Goal: Transaction & Acquisition: Purchase product/service

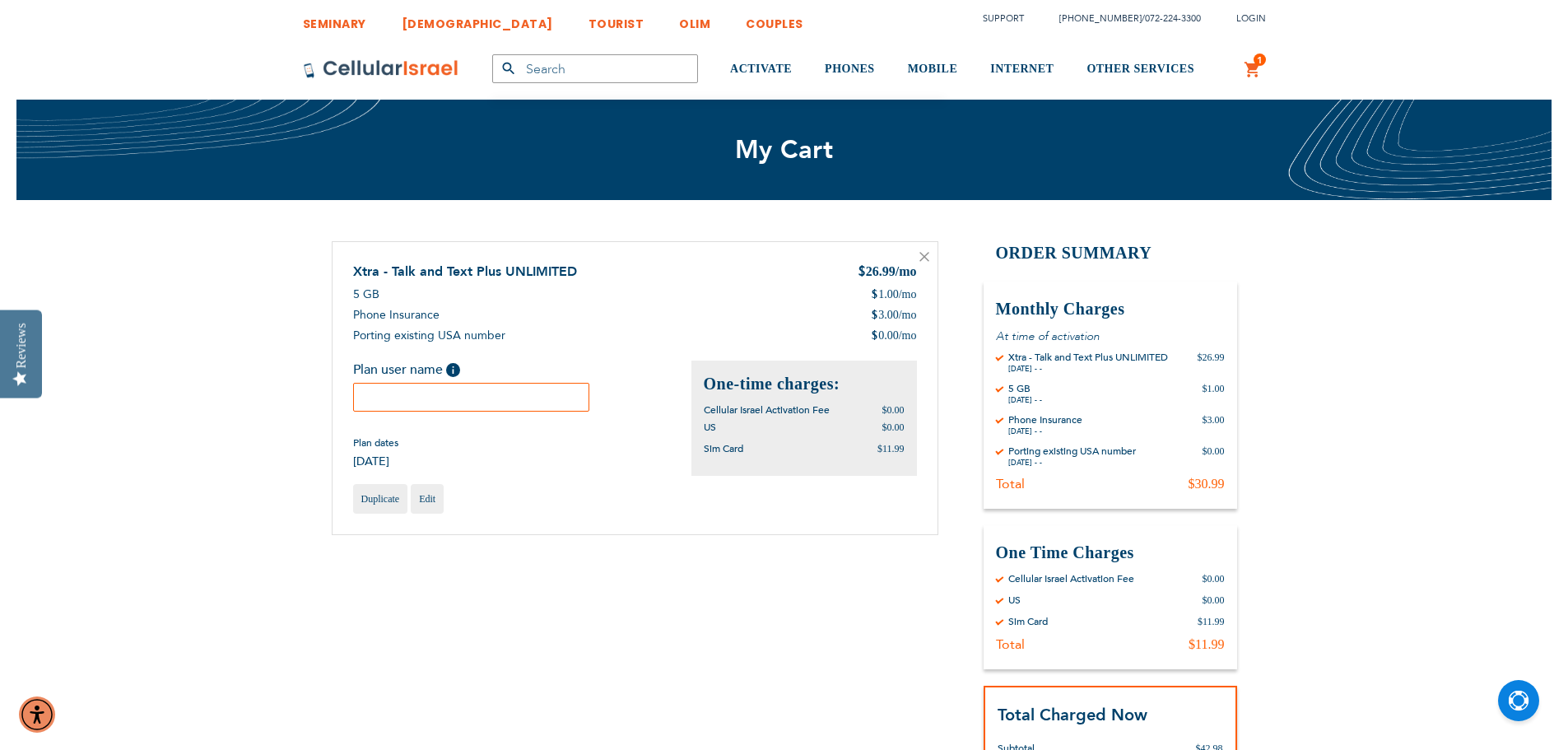
click at [448, 401] on input "text" at bounding box center [472, 396] width 237 height 29
type input "Dovi Wiesel"
click at [590, 683] on div "Shopping Cart Items Xtra - Talk and Text Plus UNLIMITED $ 26.99 /mo 5 GB $ 1.00…" at bounding box center [784, 570] width 905 height 657
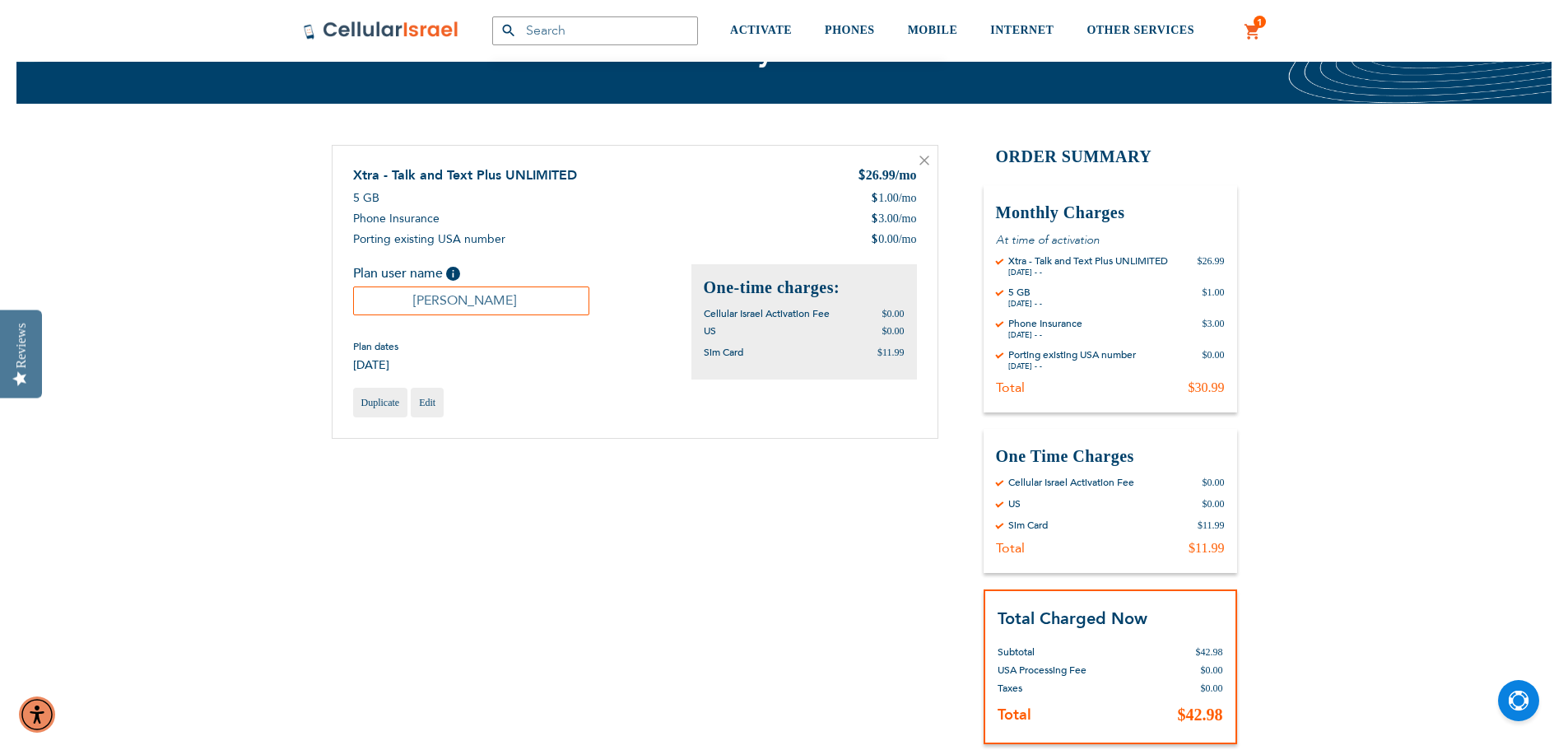
scroll to position [247, 0]
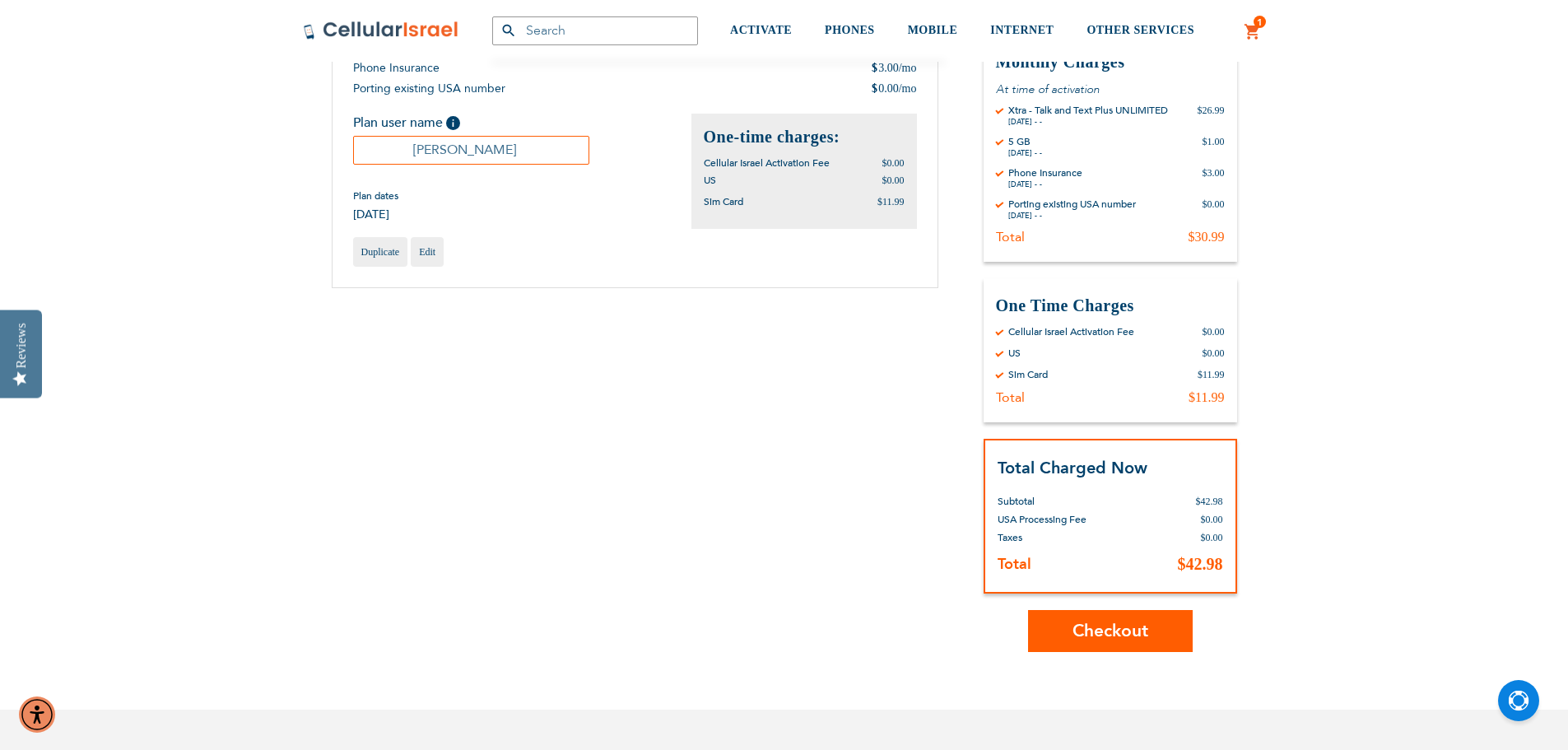
click at [1102, 625] on span "Checkout" at bounding box center [1110, 631] width 76 height 24
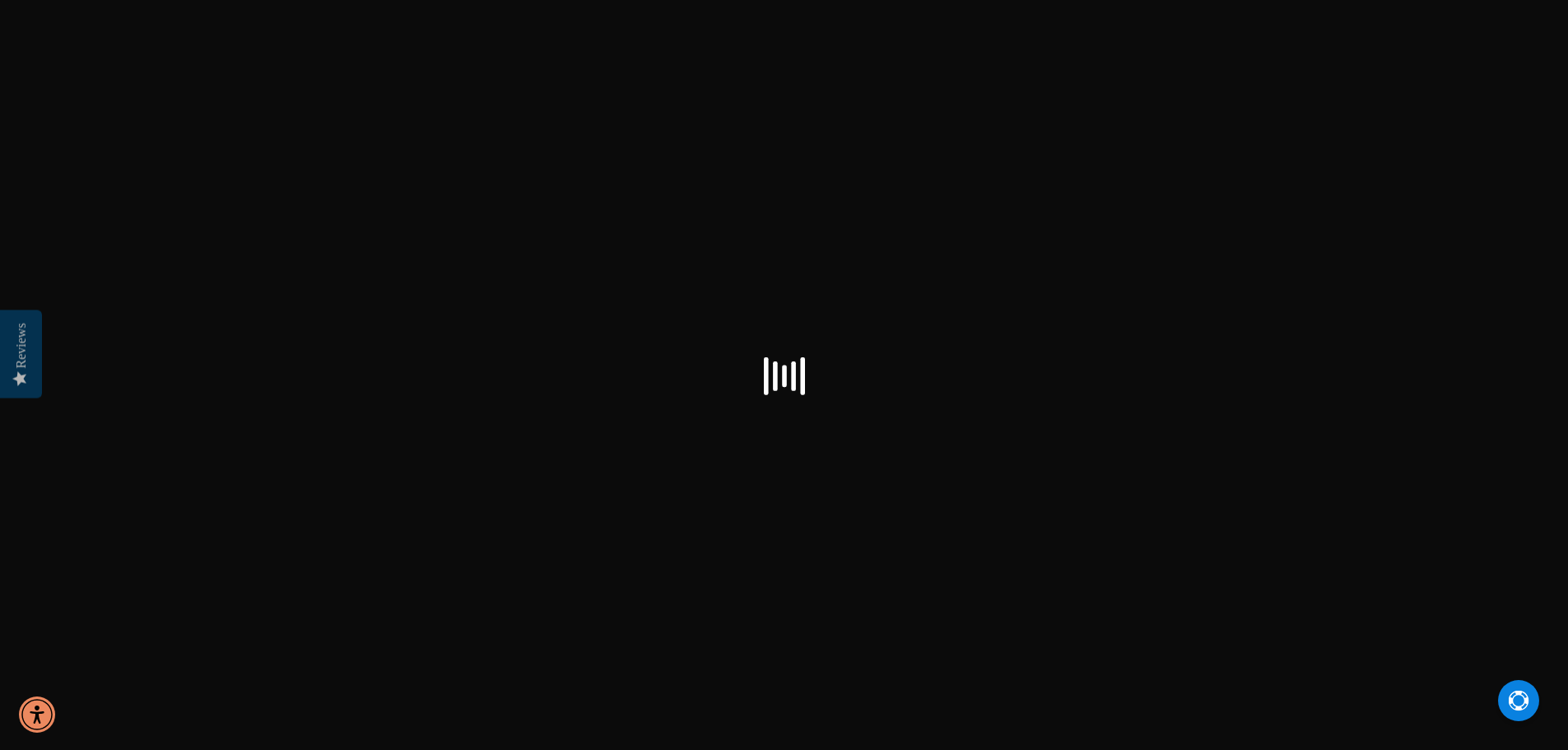
checkbox input "true"
select select "US"
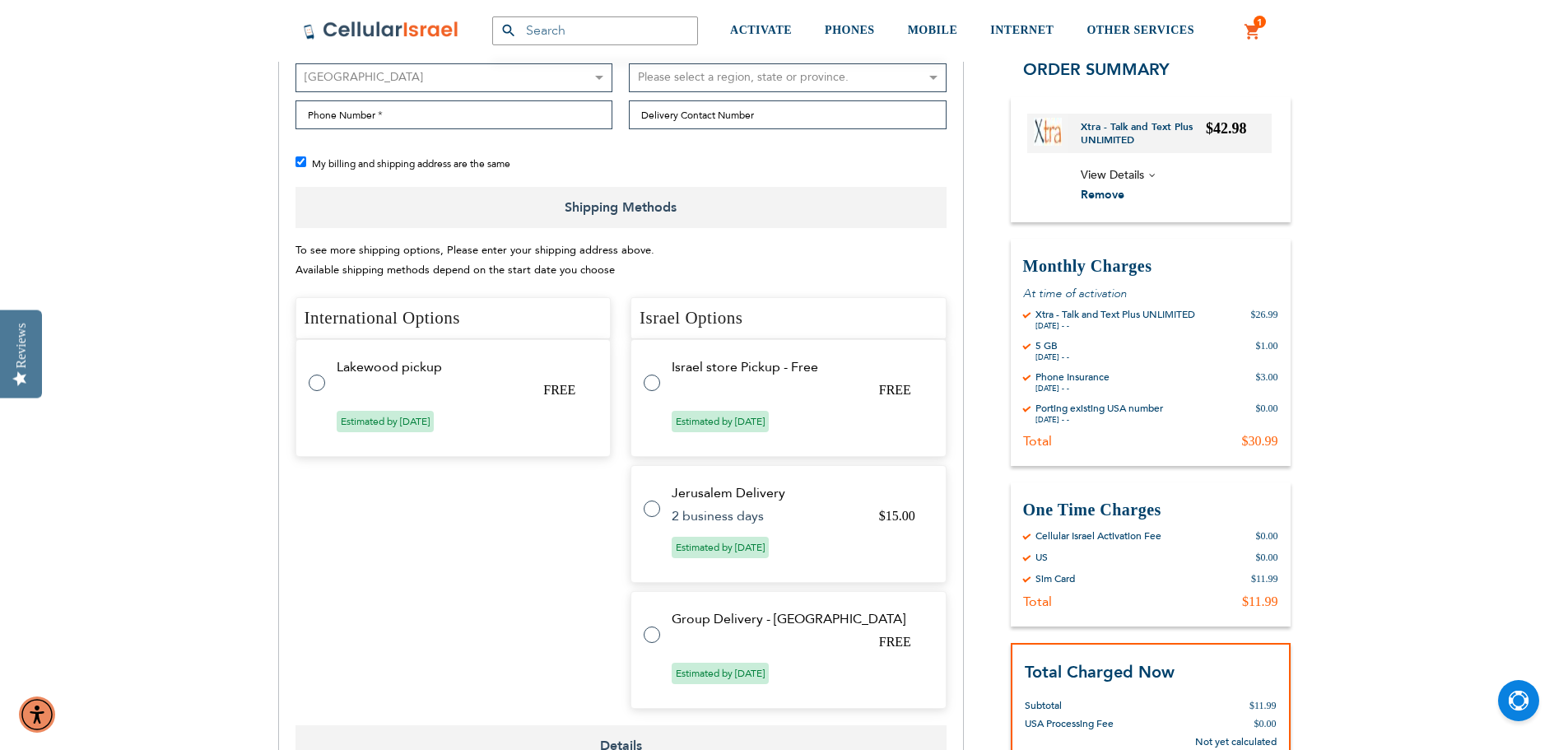
scroll to position [577, 0]
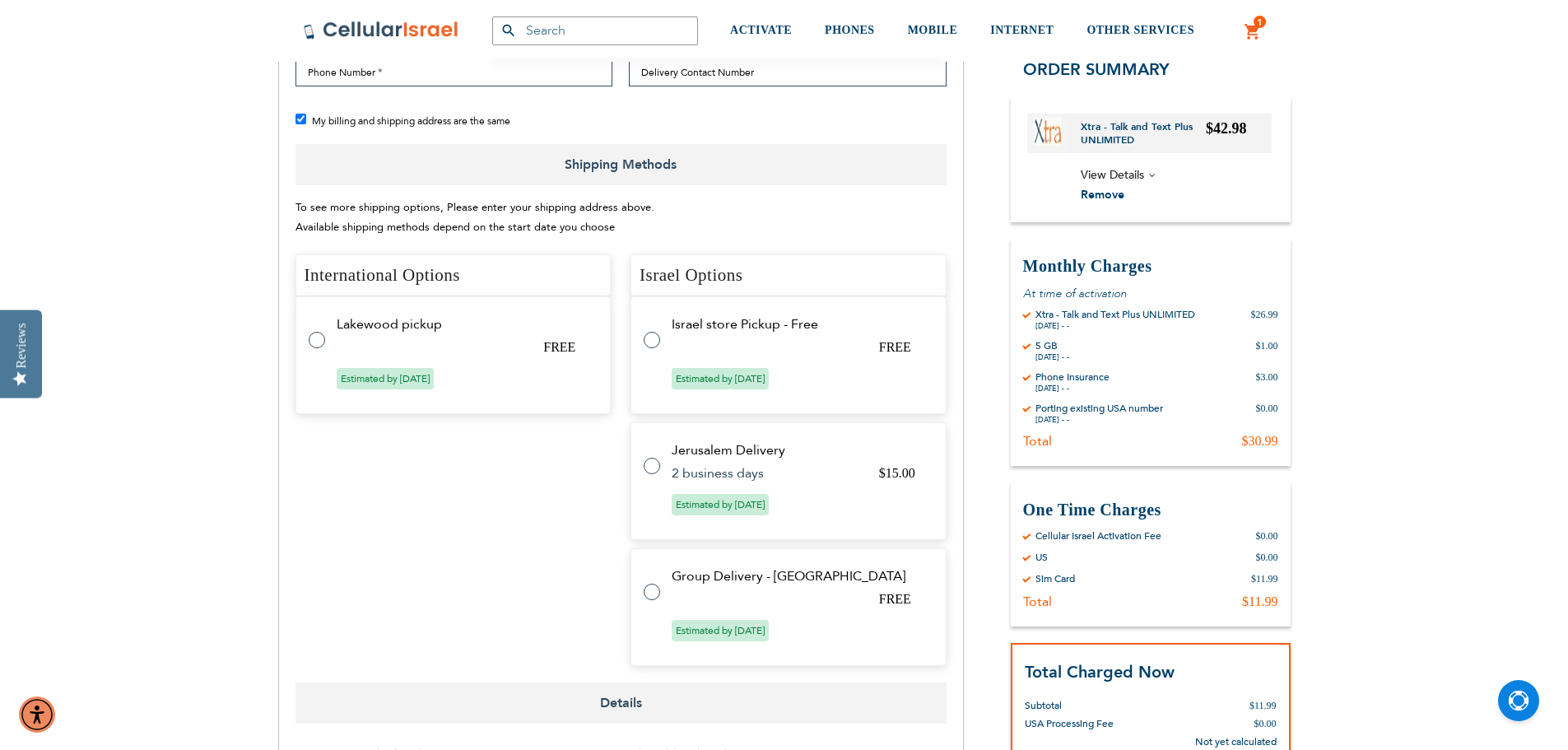
click at [655, 582] on label at bounding box center [659, 582] width 33 height 0
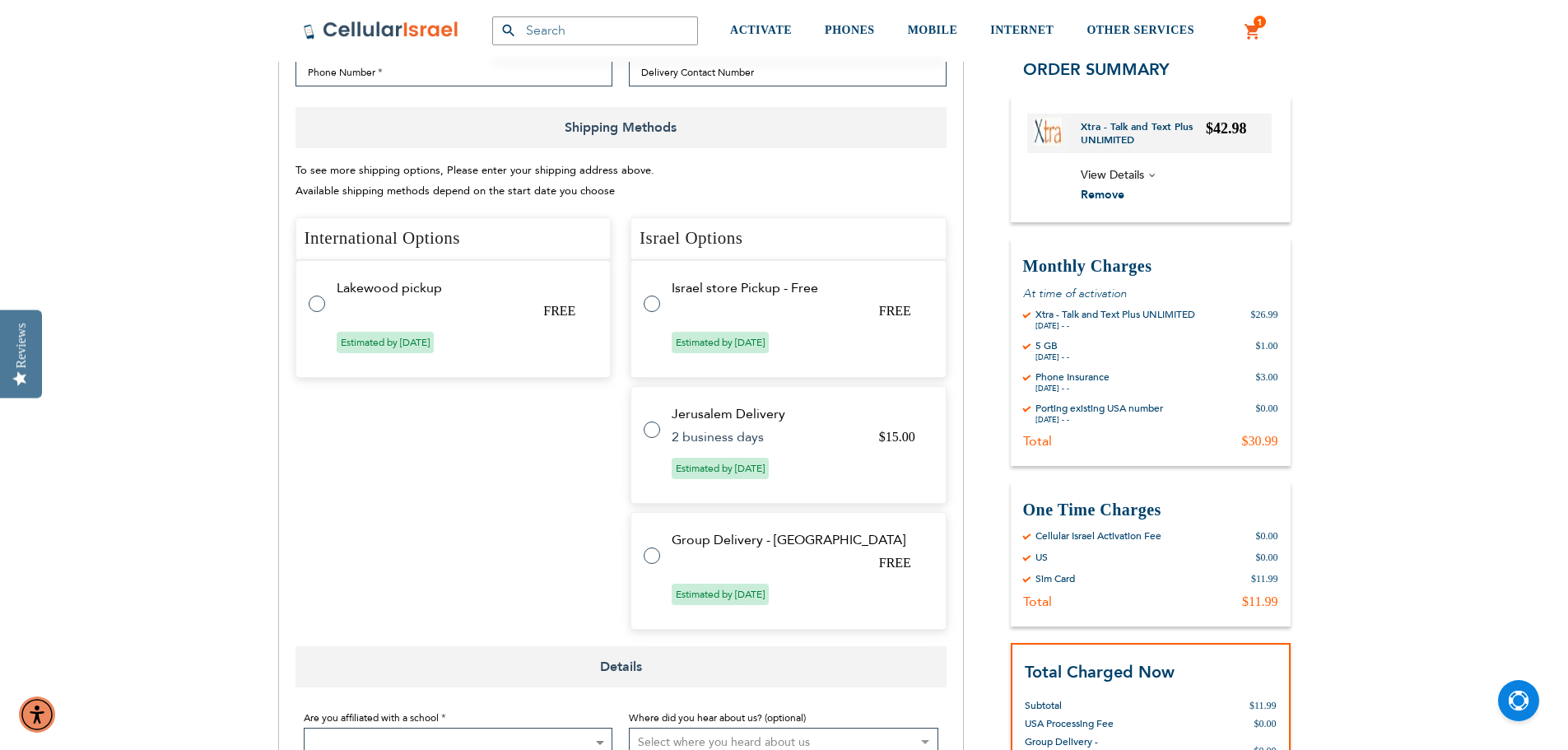
radio input "true"
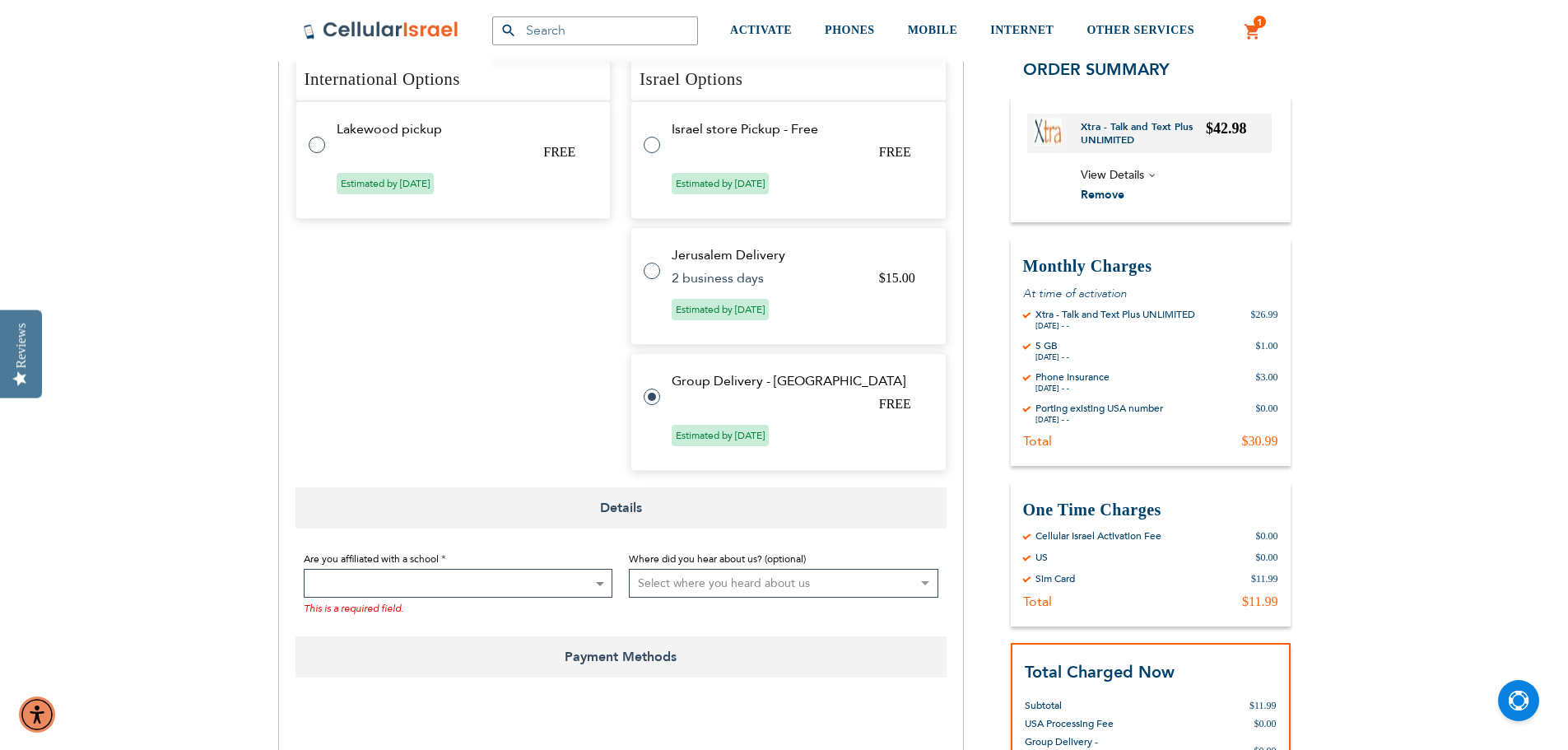
scroll to position [741, 0]
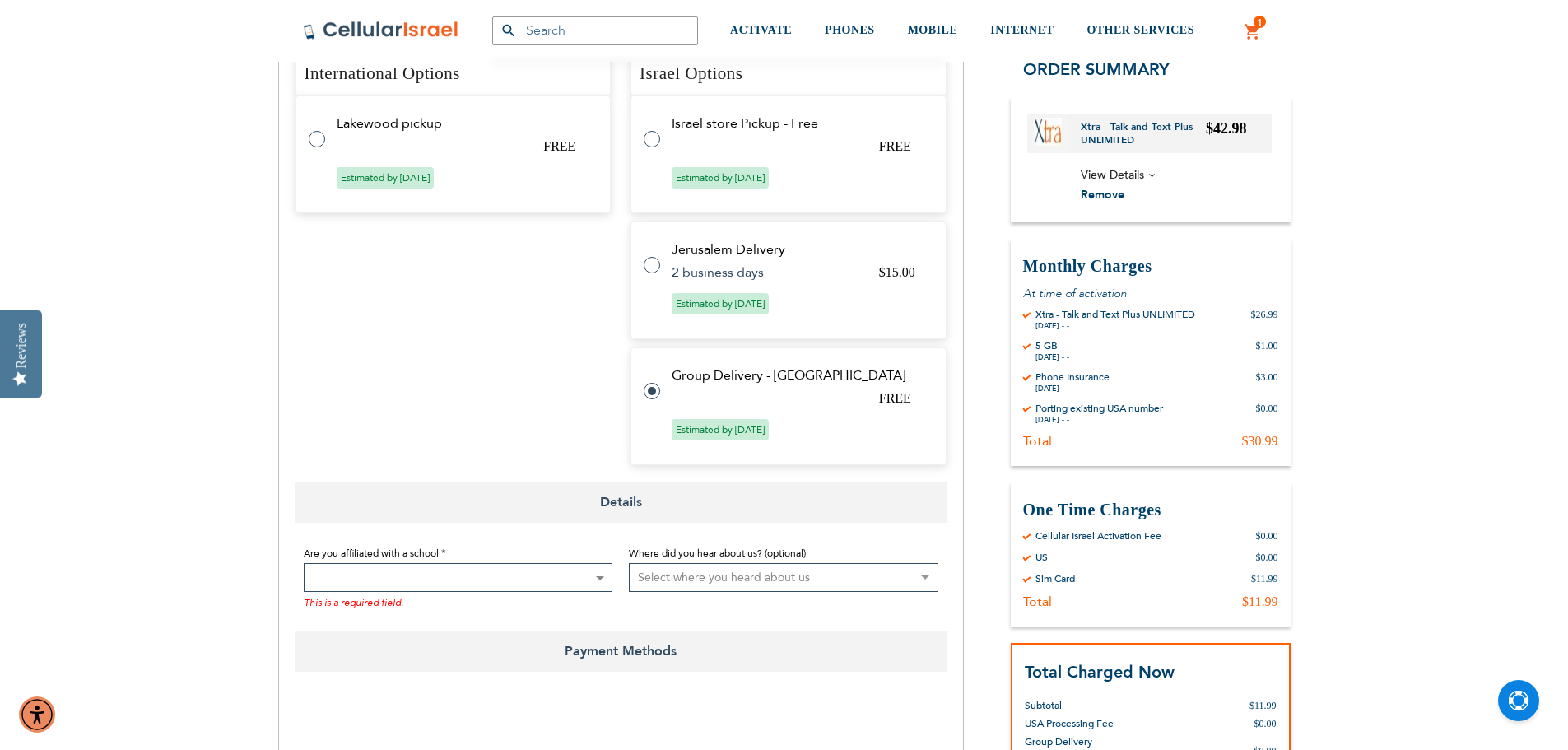
click at [554, 578] on span at bounding box center [458, 577] width 310 height 29
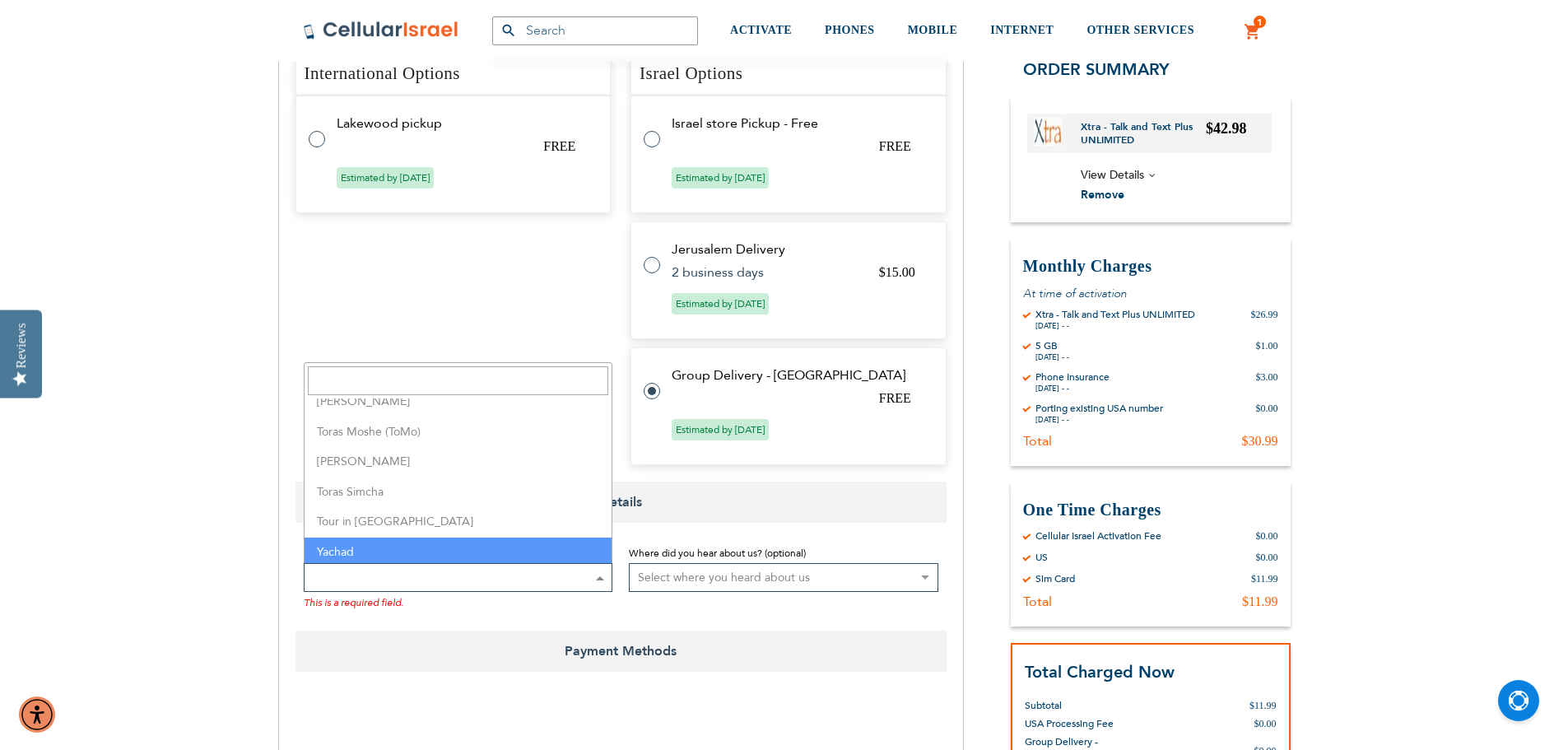
scroll to position [4215, 0]
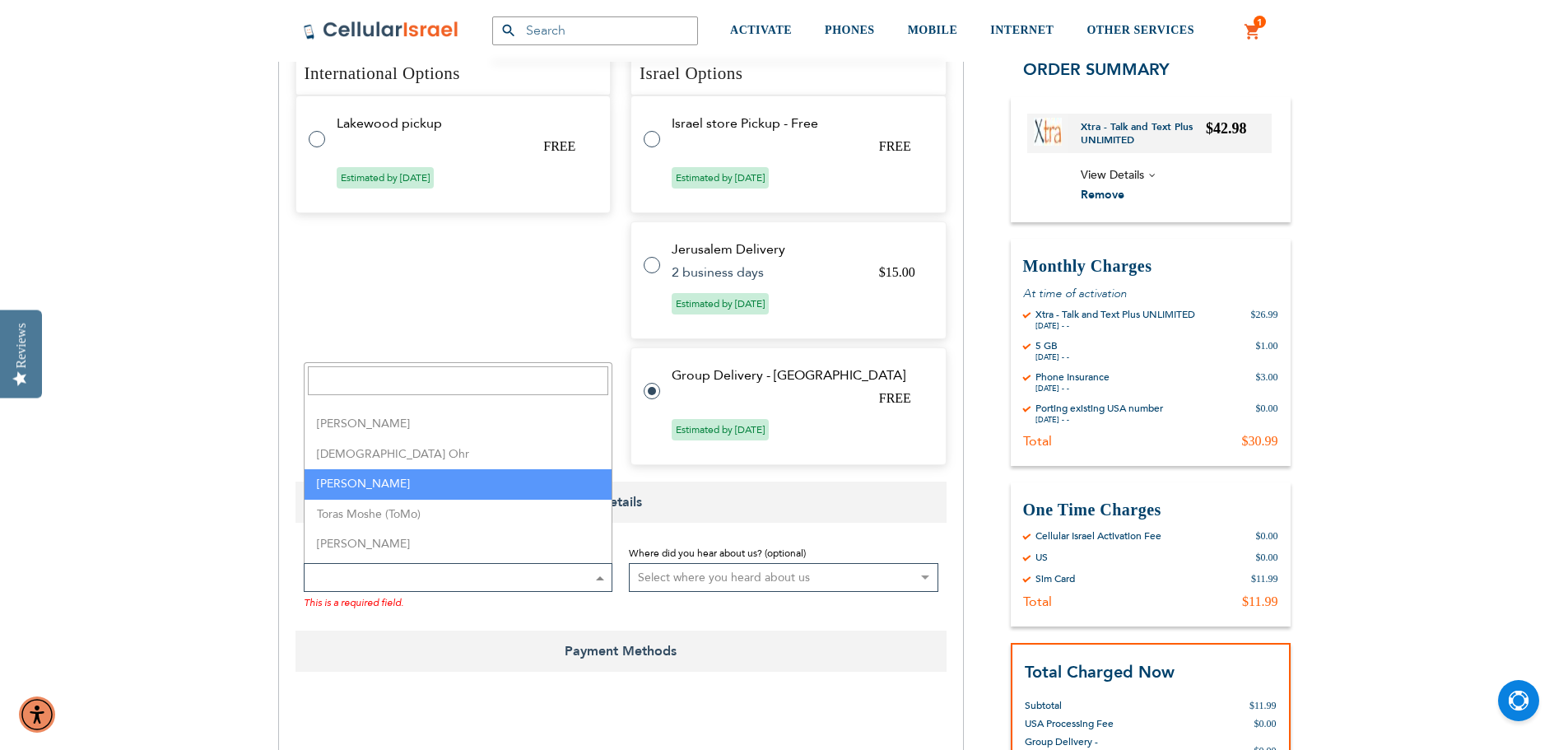
select select "163"
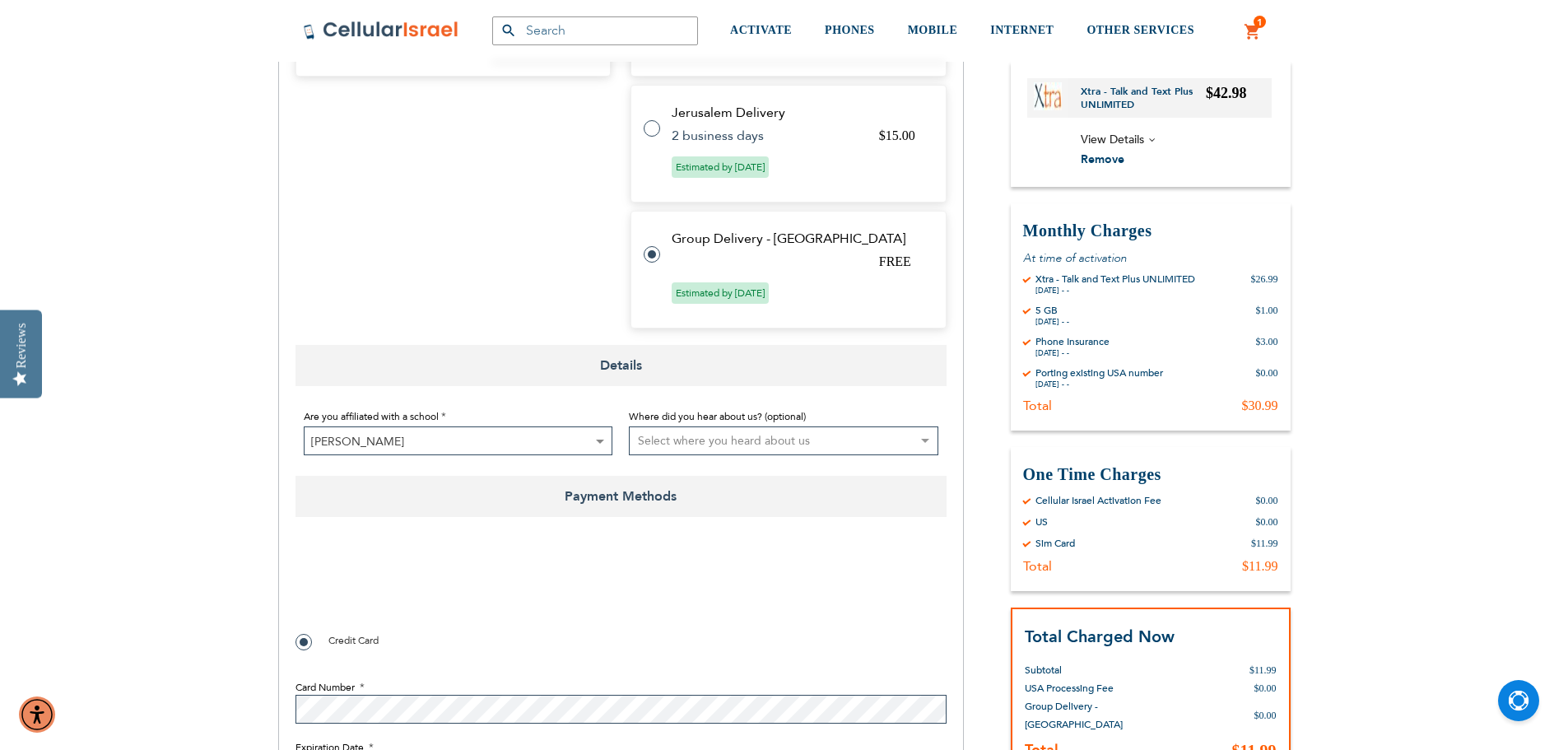
scroll to position [905, 0]
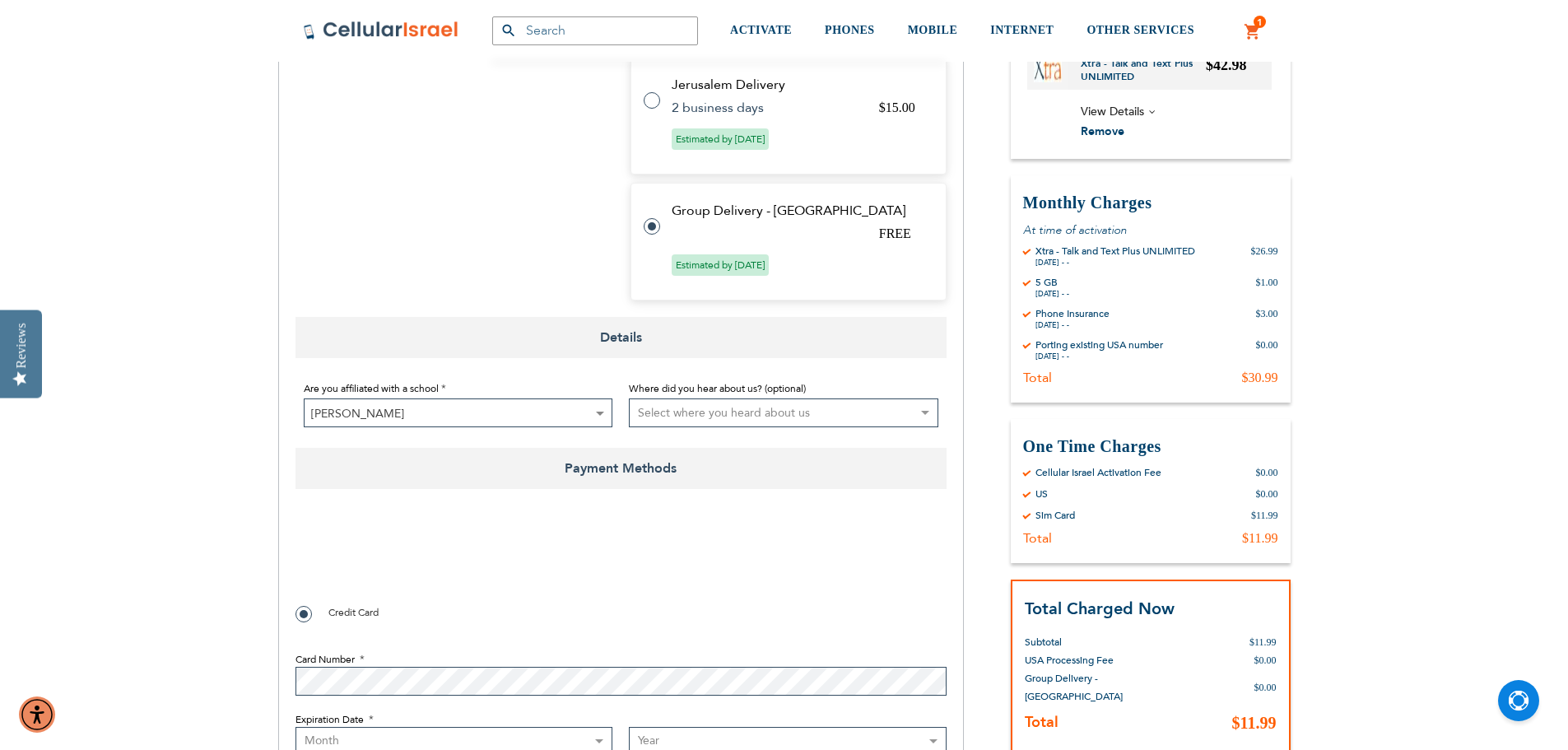
checkbox input "true"
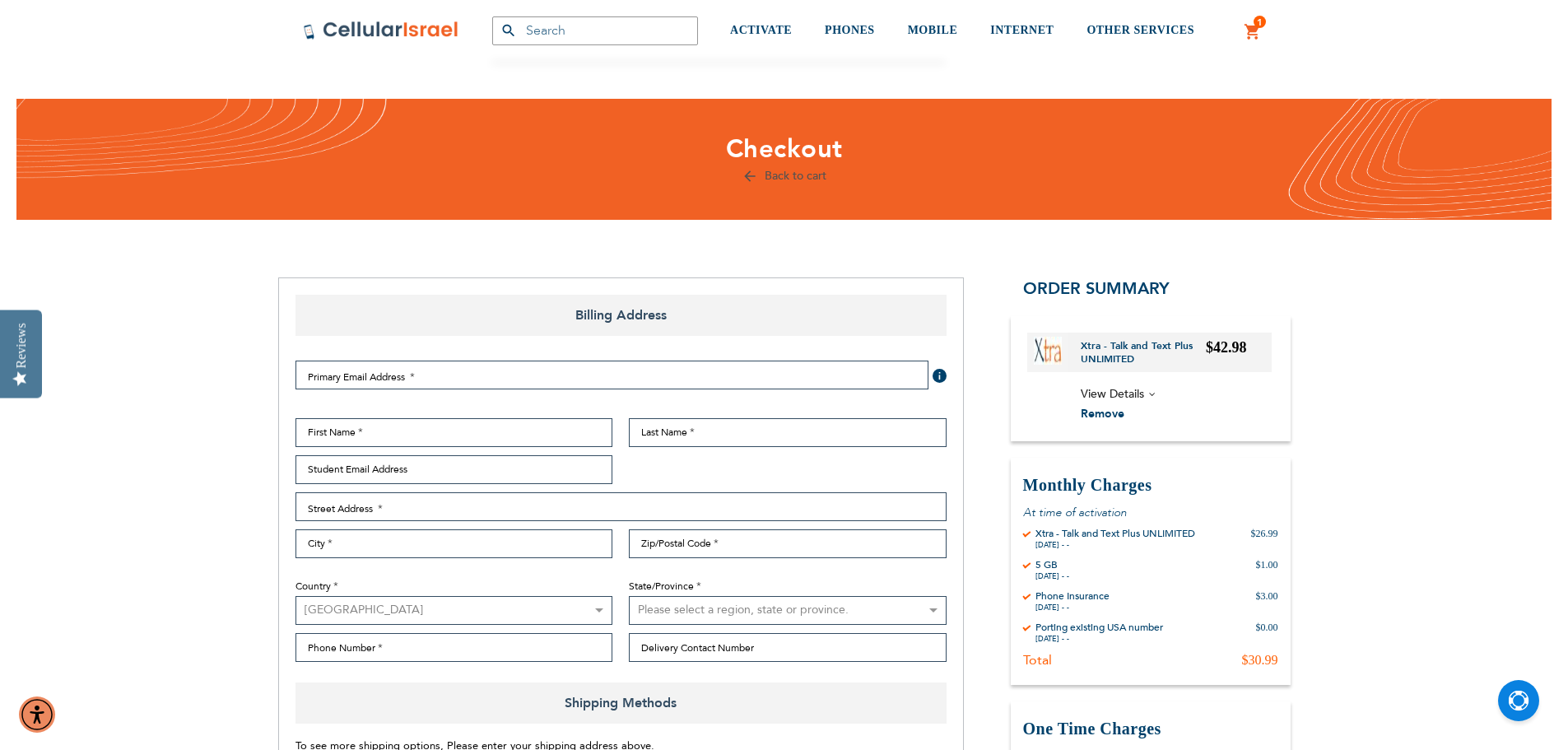
scroll to position [0, 0]
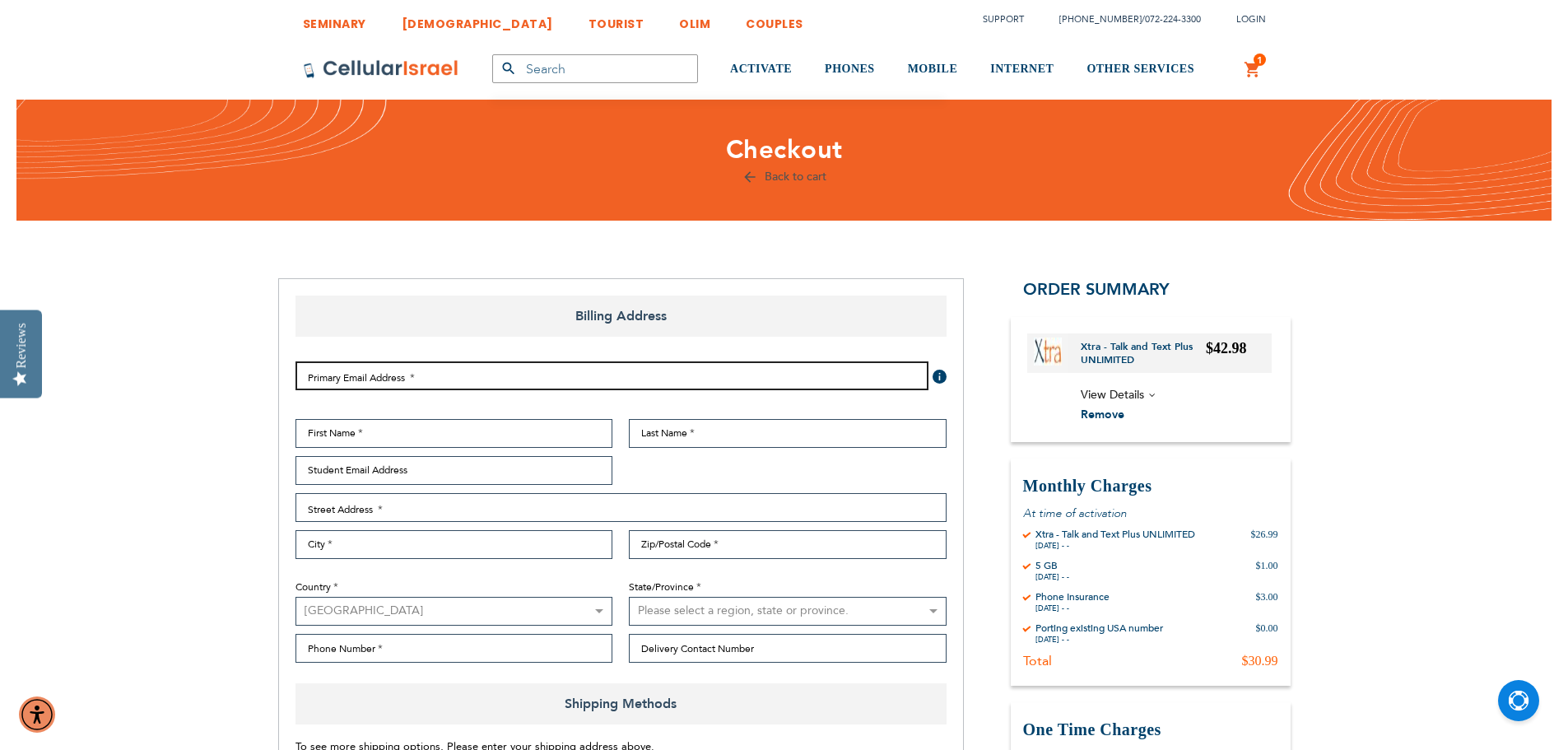
click at [374, 384] on input "Email Address" at bounding box center [612, 375] width 633 height 29
type input "[EMAIL_ADDRESS][DOMAIN_NAME]"
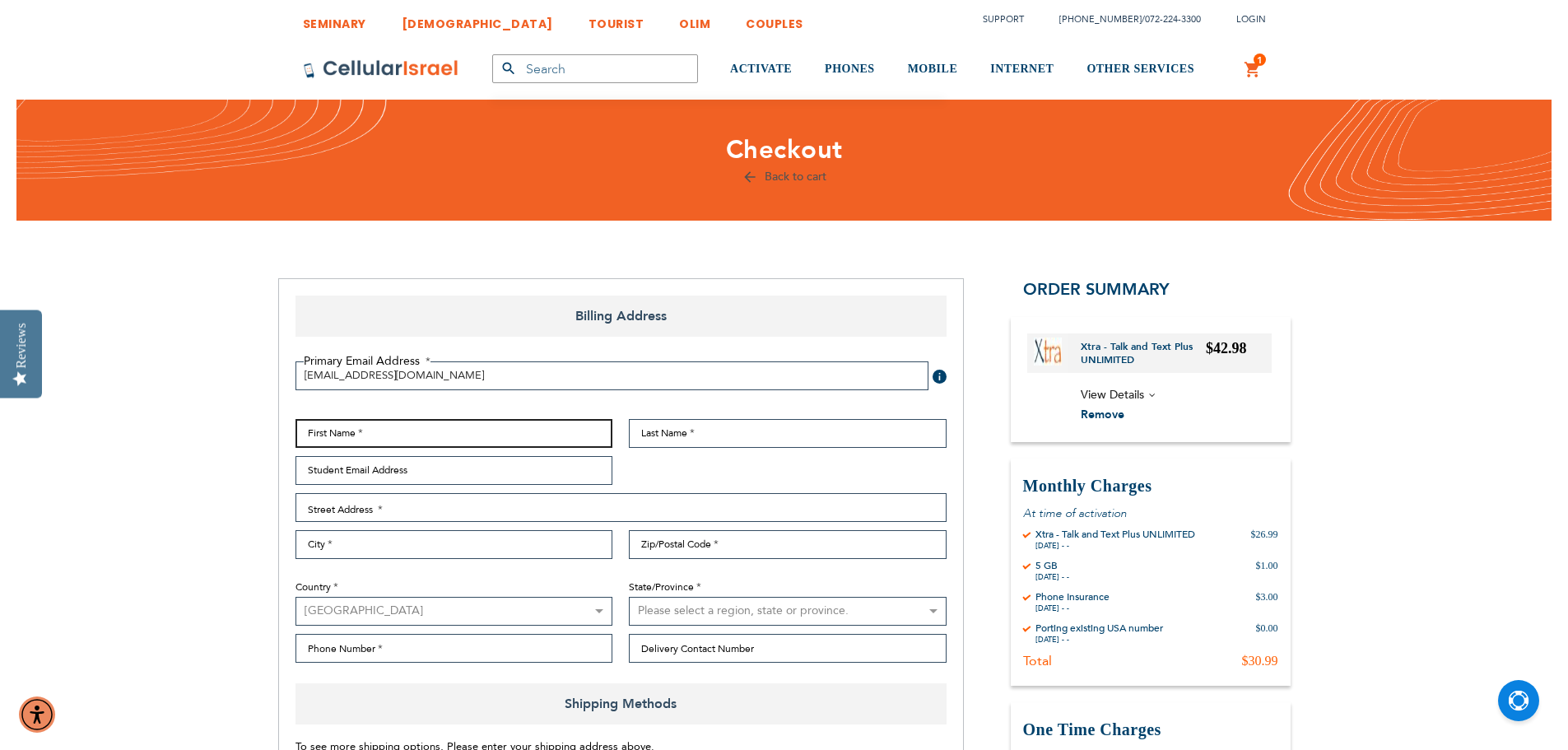
click at [394, 434] on input "First Name" at bounding box center [454, 433] width 318 height 29
type input "[PERSON_NAME]"
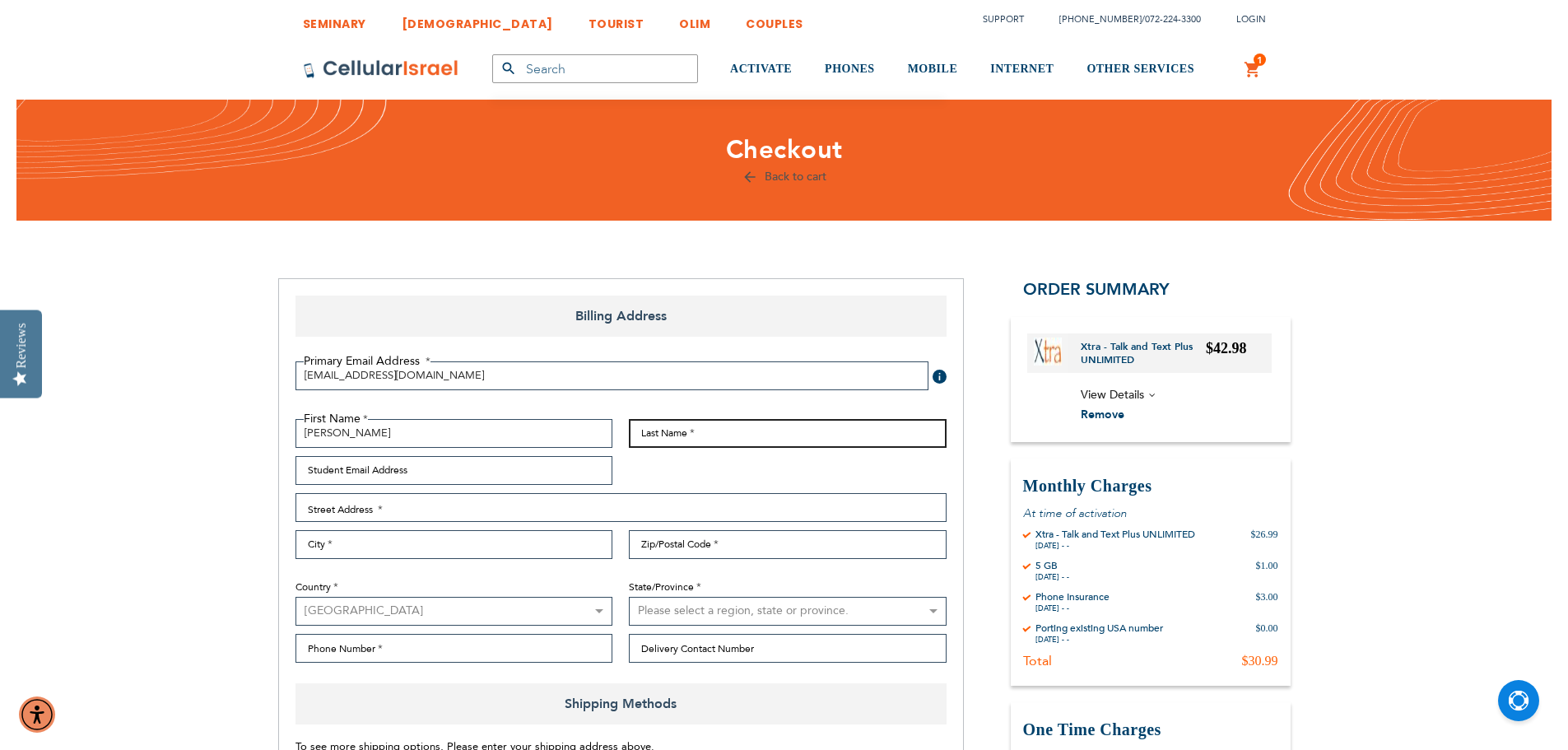
type input "[PERSON_NAME]"
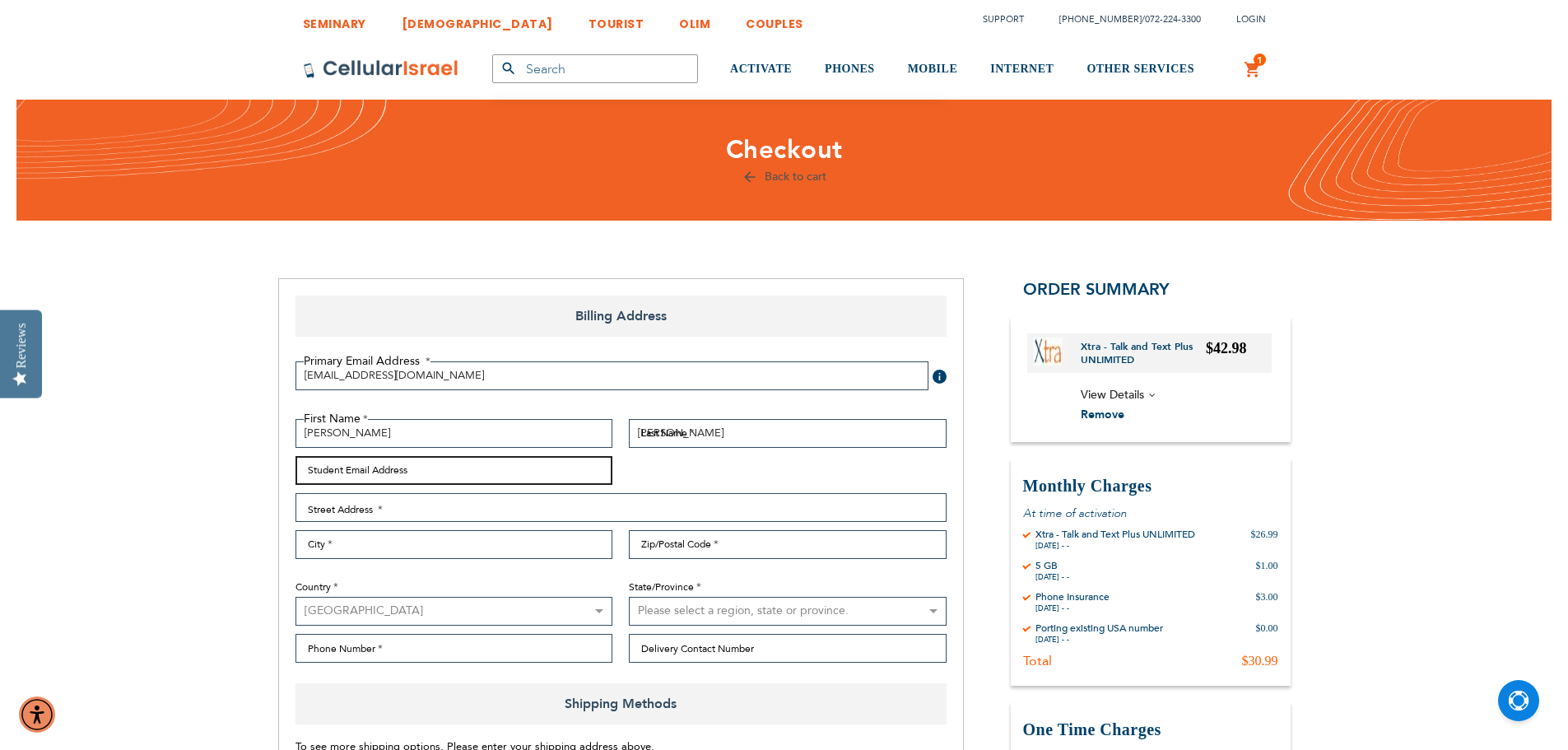
type input "[EMAIL_ADDRESS][DOMAIN_NAME]"
type input "[STREET_ADDRESS]"
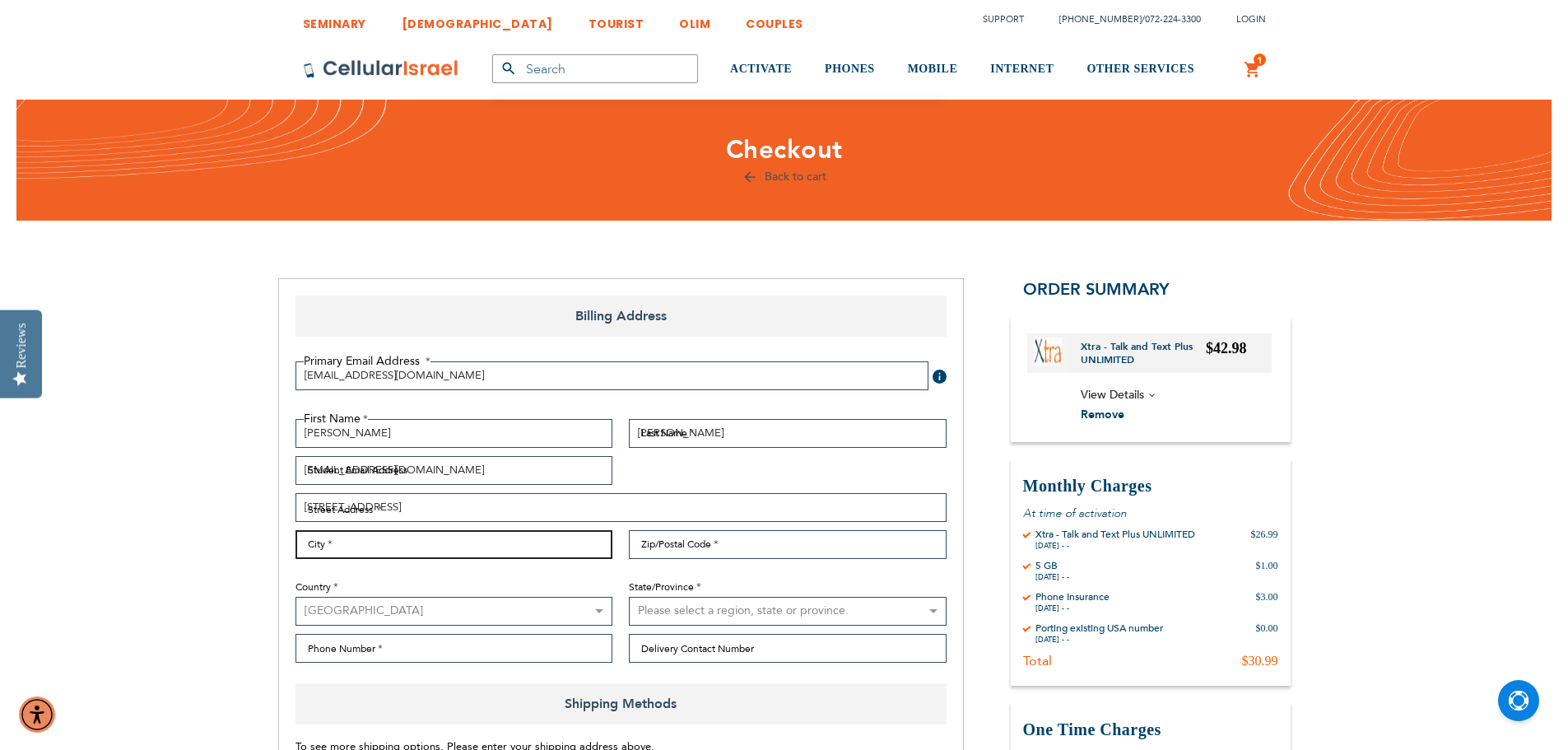
type input "Cedarhurst"
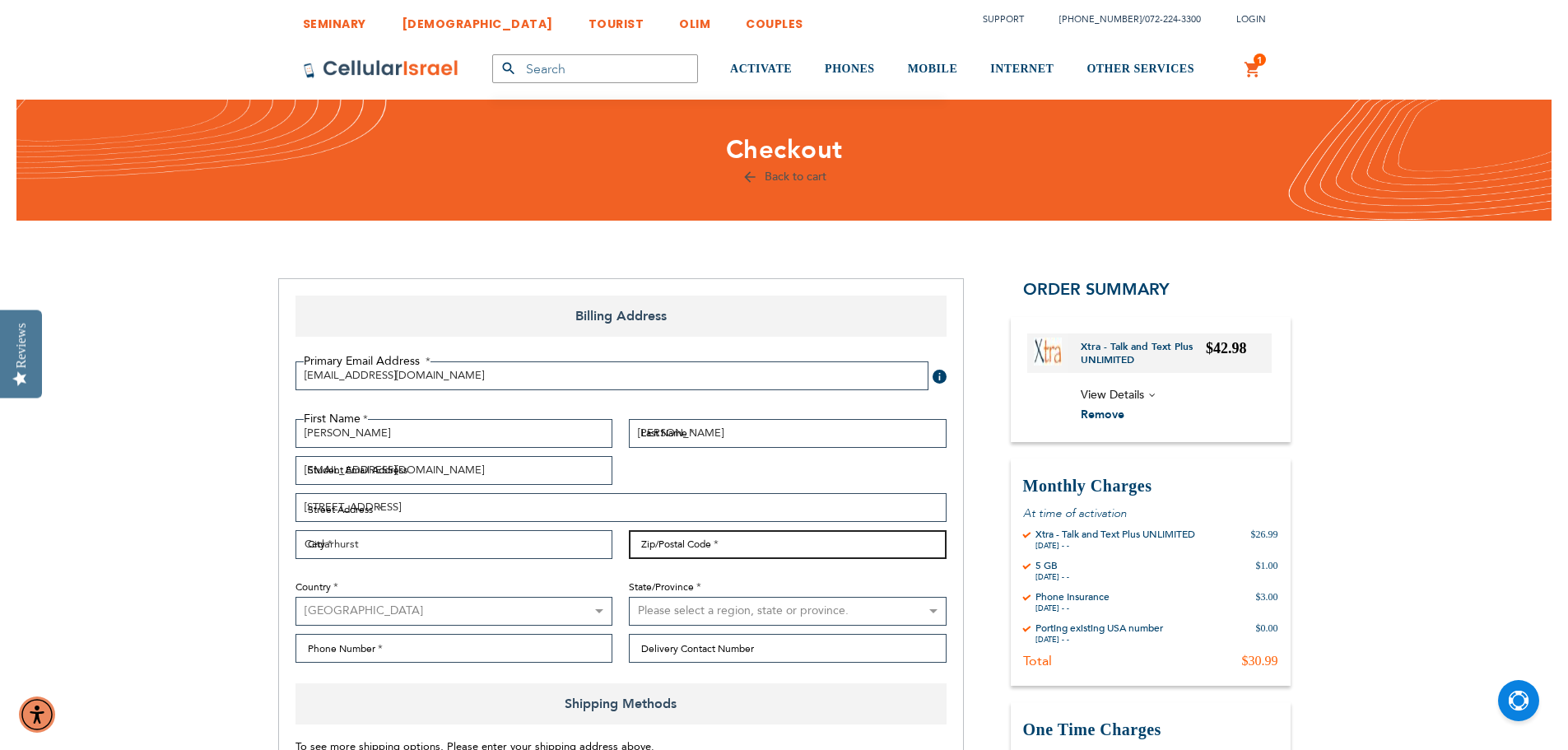
type input "11516"
select select "43"
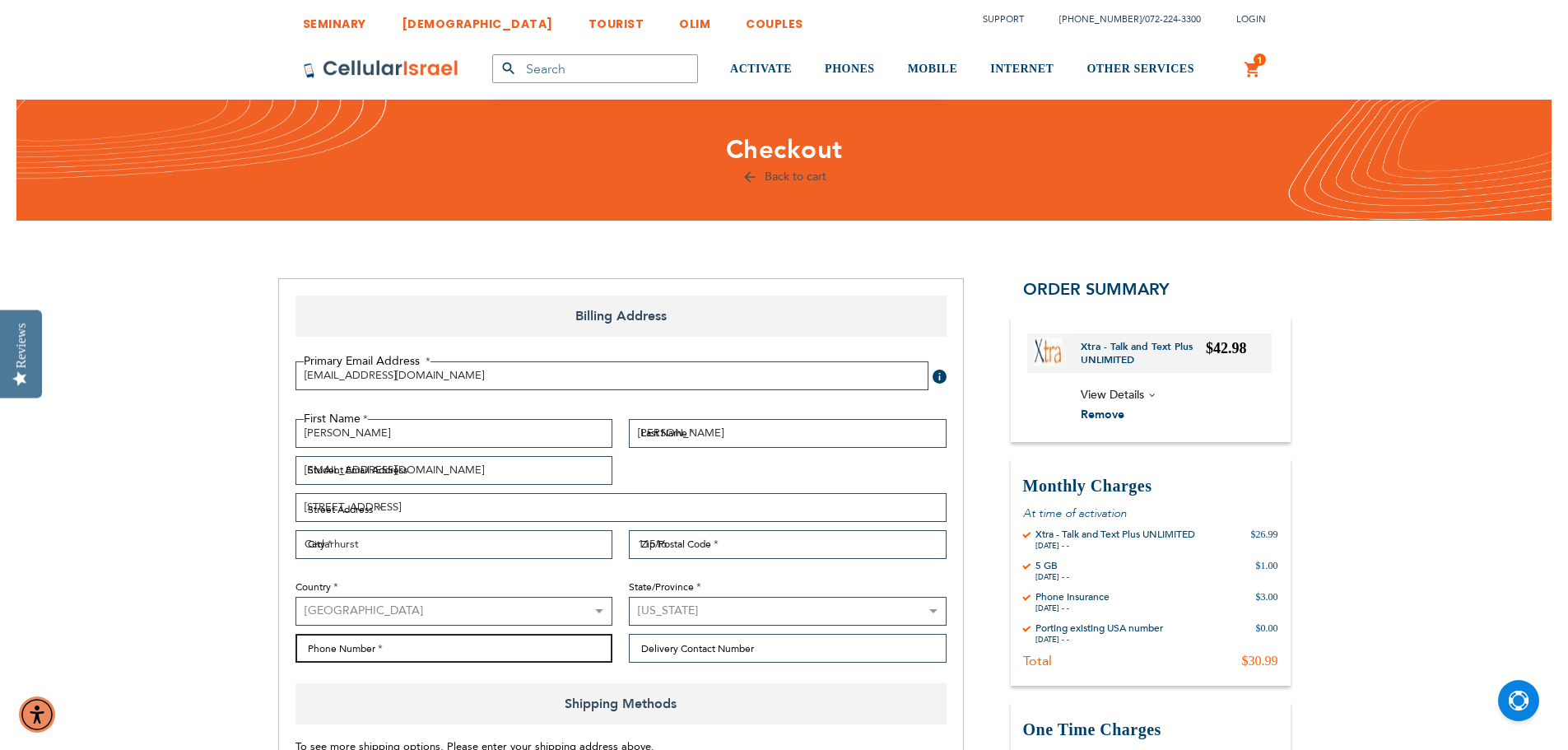
type input "9172247688"
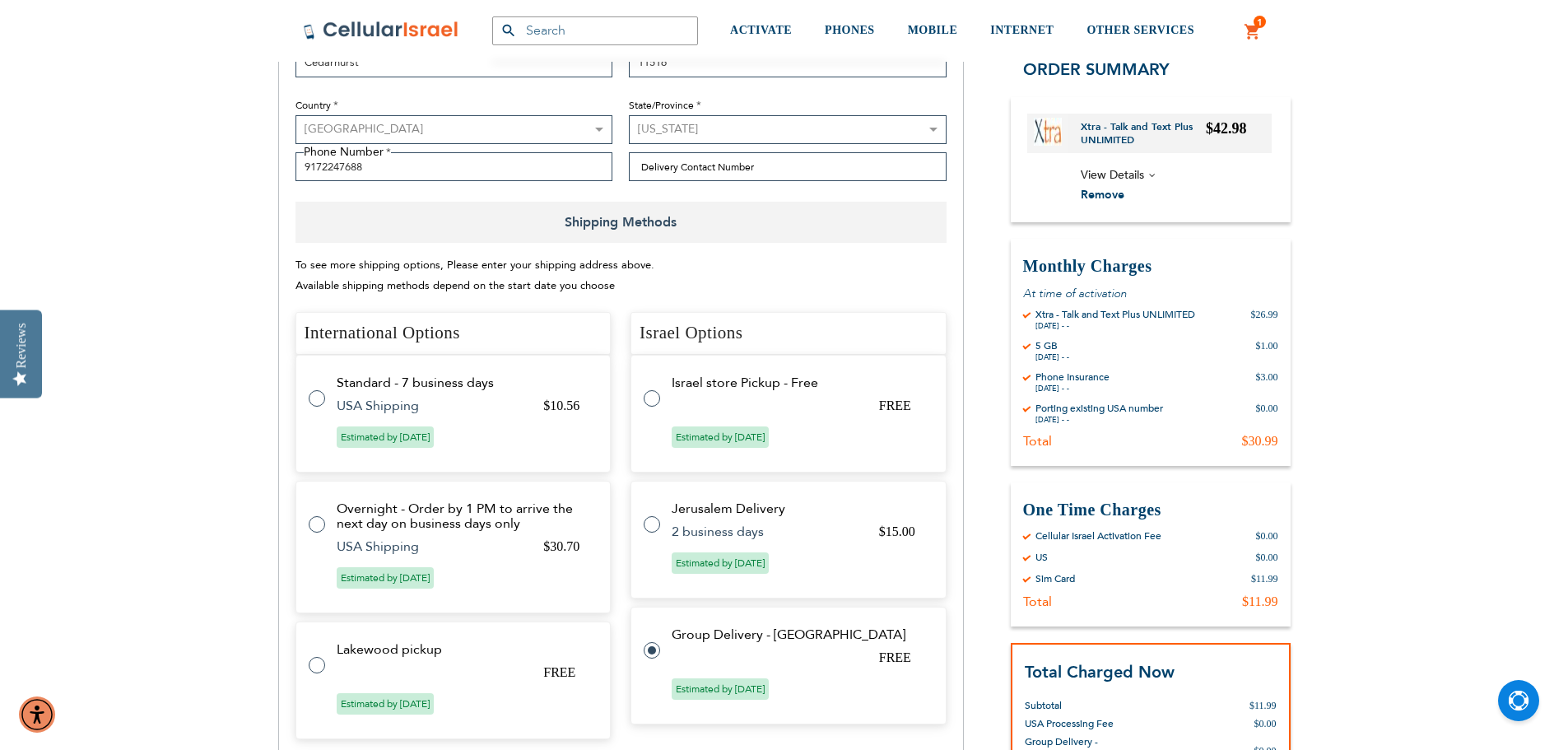
scroll to position [494, 0]
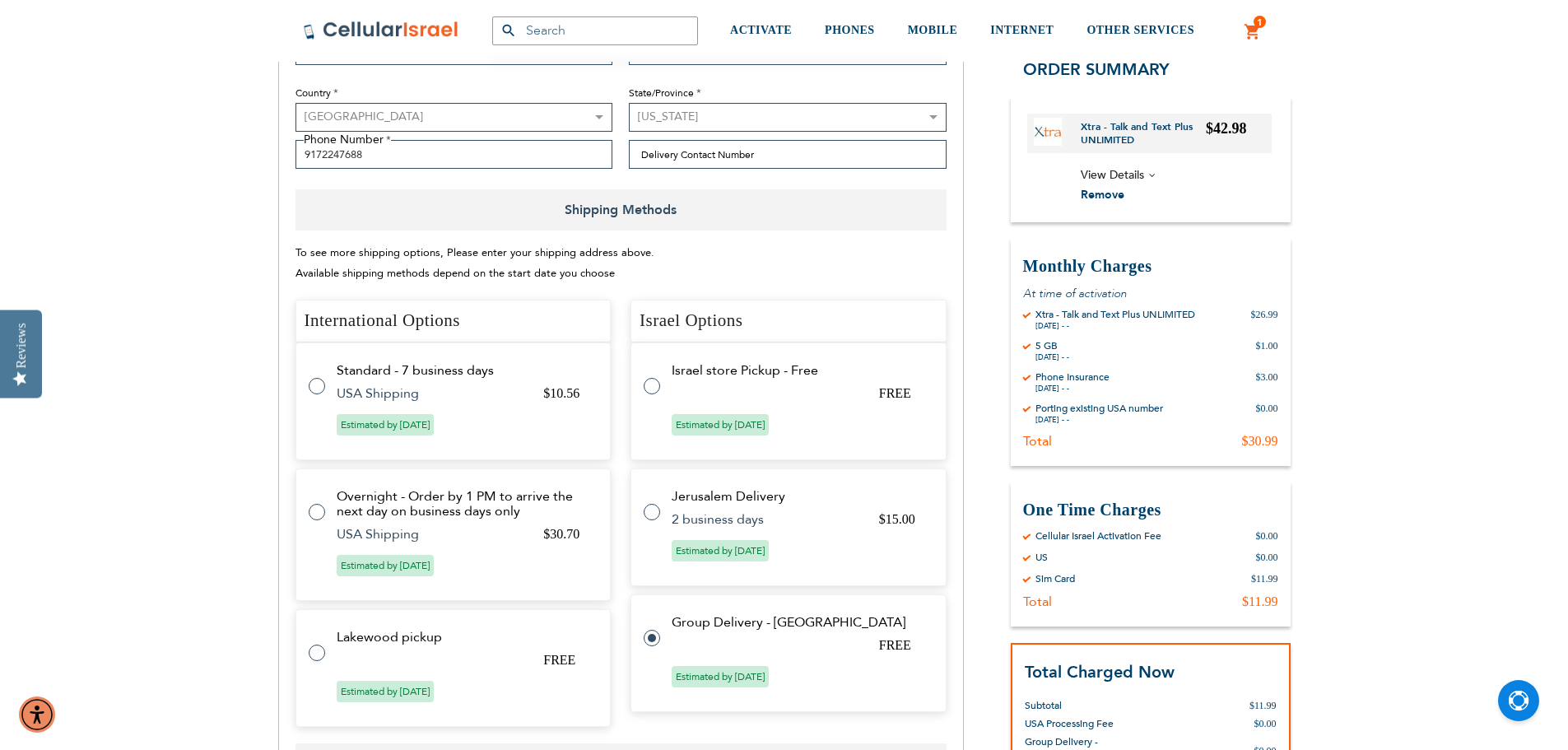
click at [319, 376] on label at bounding box center [325, 376] width 33 height 0
radio input "true"
radio input "false"
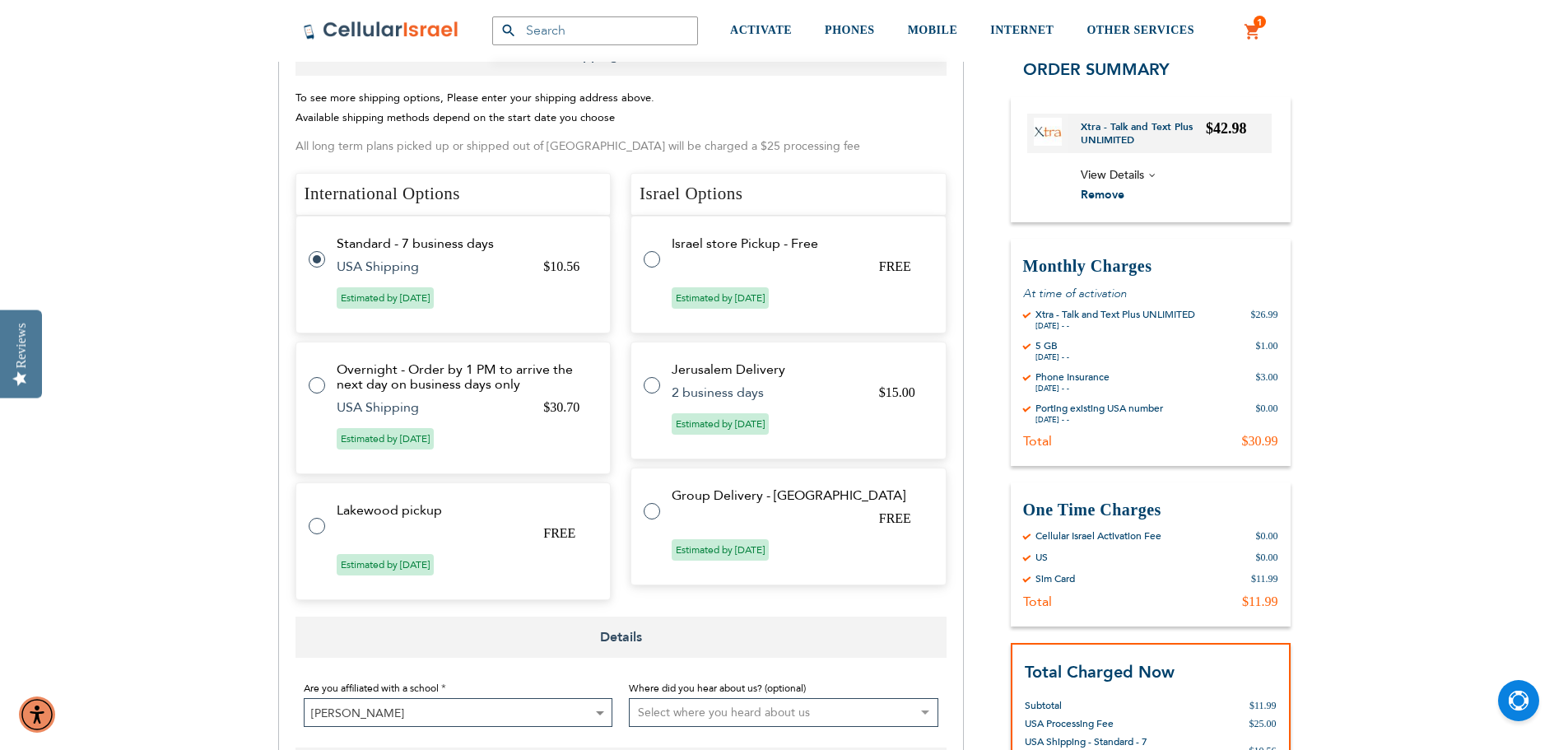
scroll to position [658, 0]
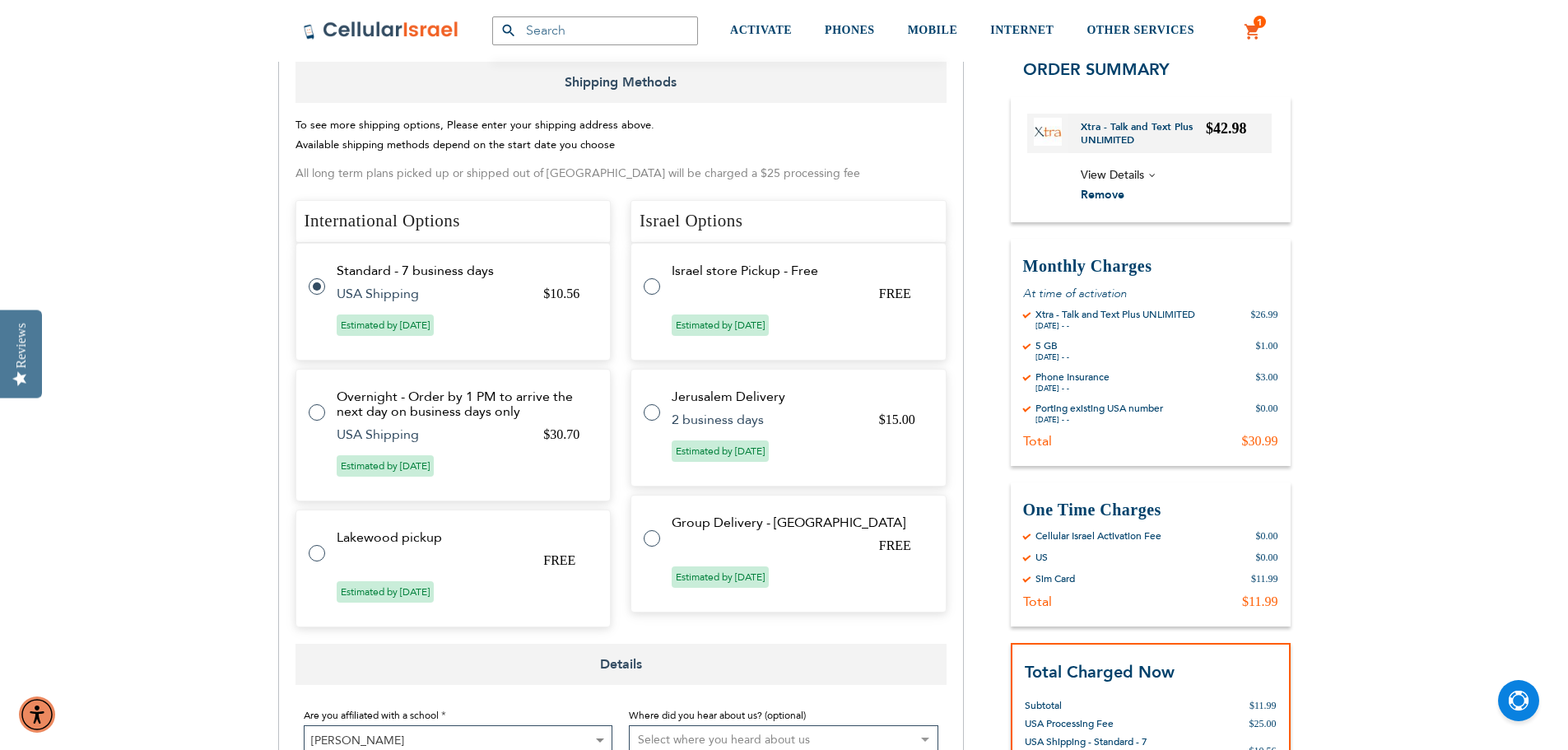
click at [760, 553] on tr "Group Delivery - [GEOGRAPHIC_DATA] FREE Estimated by [DATE]" at bounding box center [787, 554] width 316 height 118
radio input "false"
radio input "true"
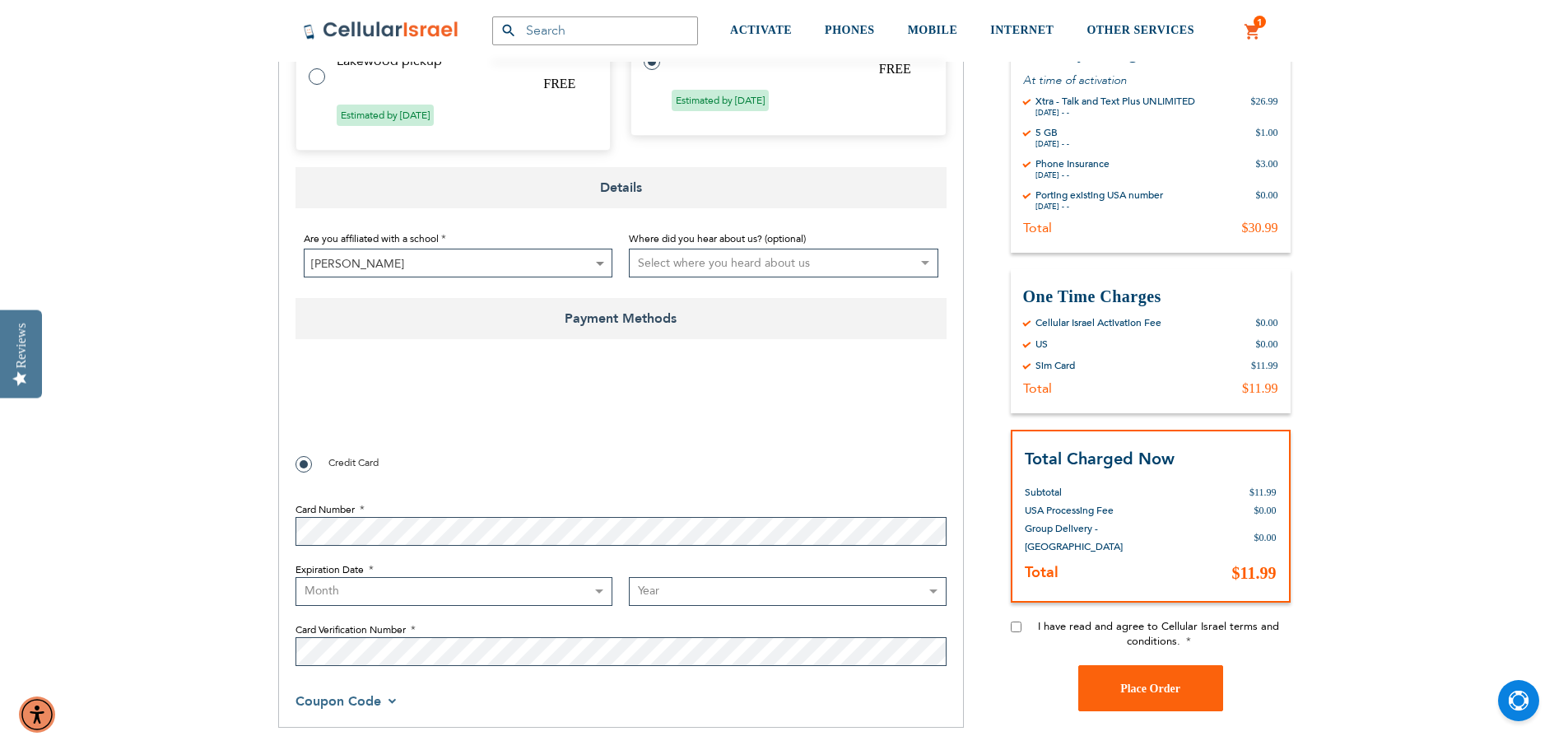
checkbox input "false"
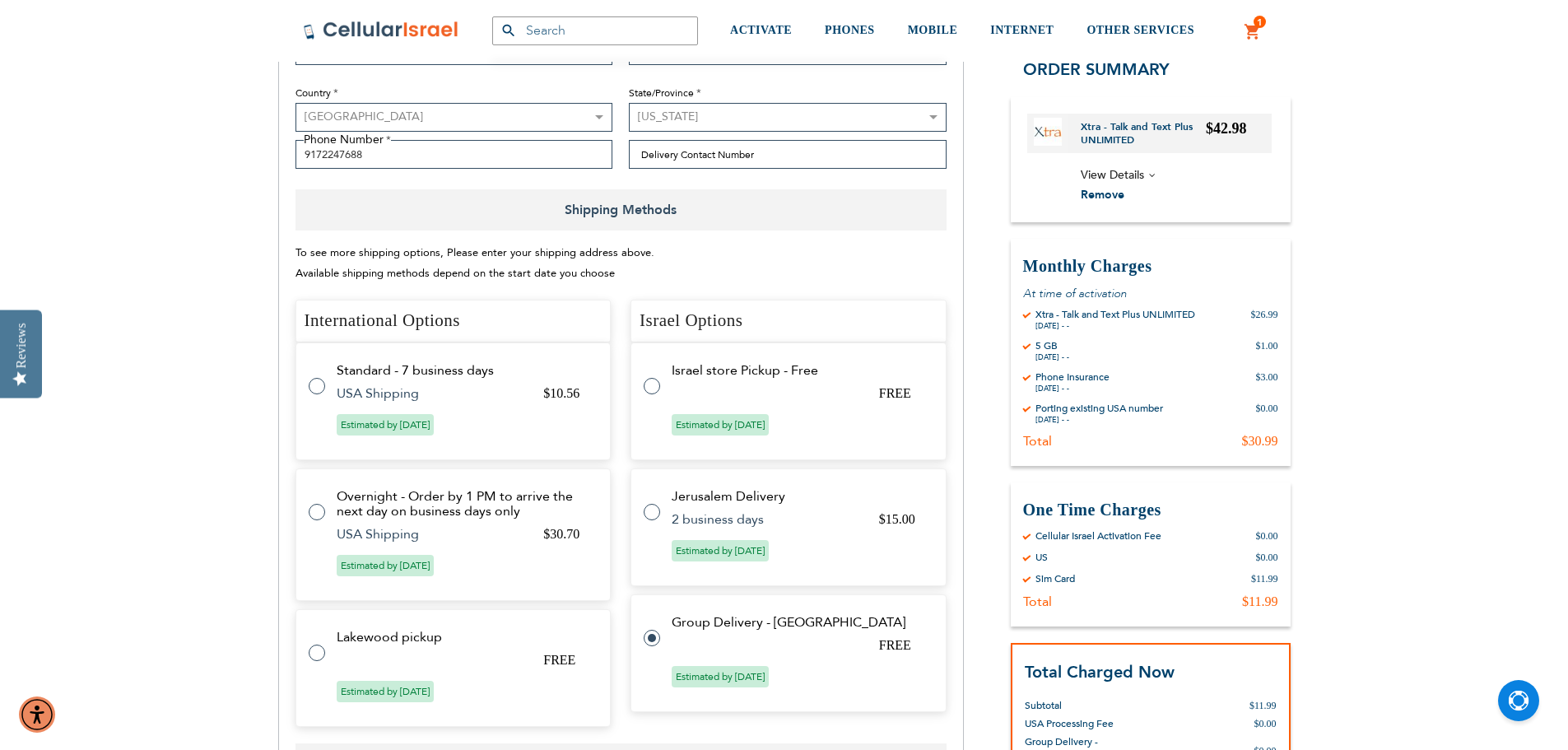
scroll to position [577, 0]
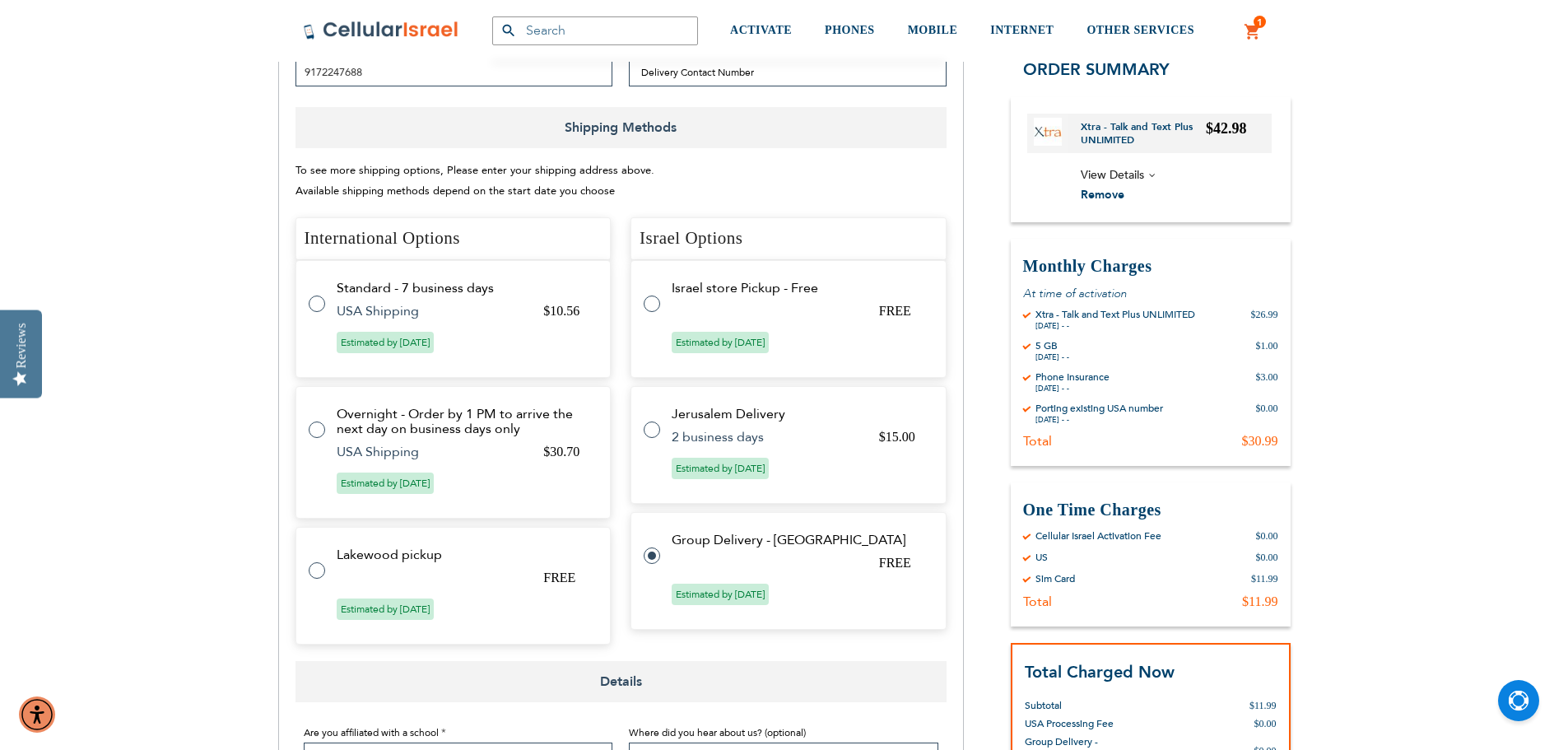
click at [318, 561] on label at bounding box center [325, 561] width 33 height 0
radio input "true"
radio input "false"
click at [364, 606] on tr "Lakewood pickup FREE Estimated by [DATE]" at bounding box center [453, 586] width 316 height 118
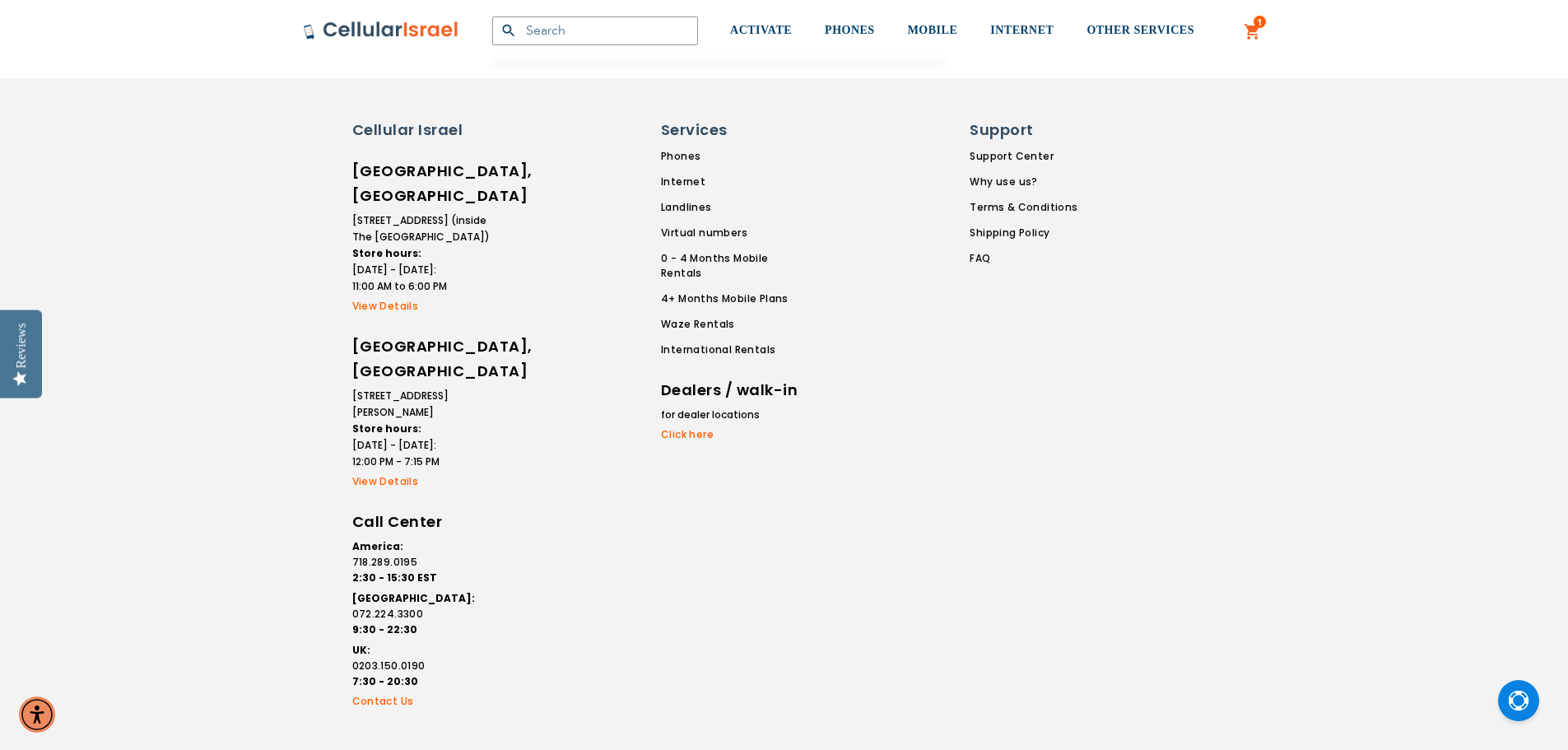
scroll to position [2231, 0]
